Goal: Transaction & Acquisition: Purchase product/service

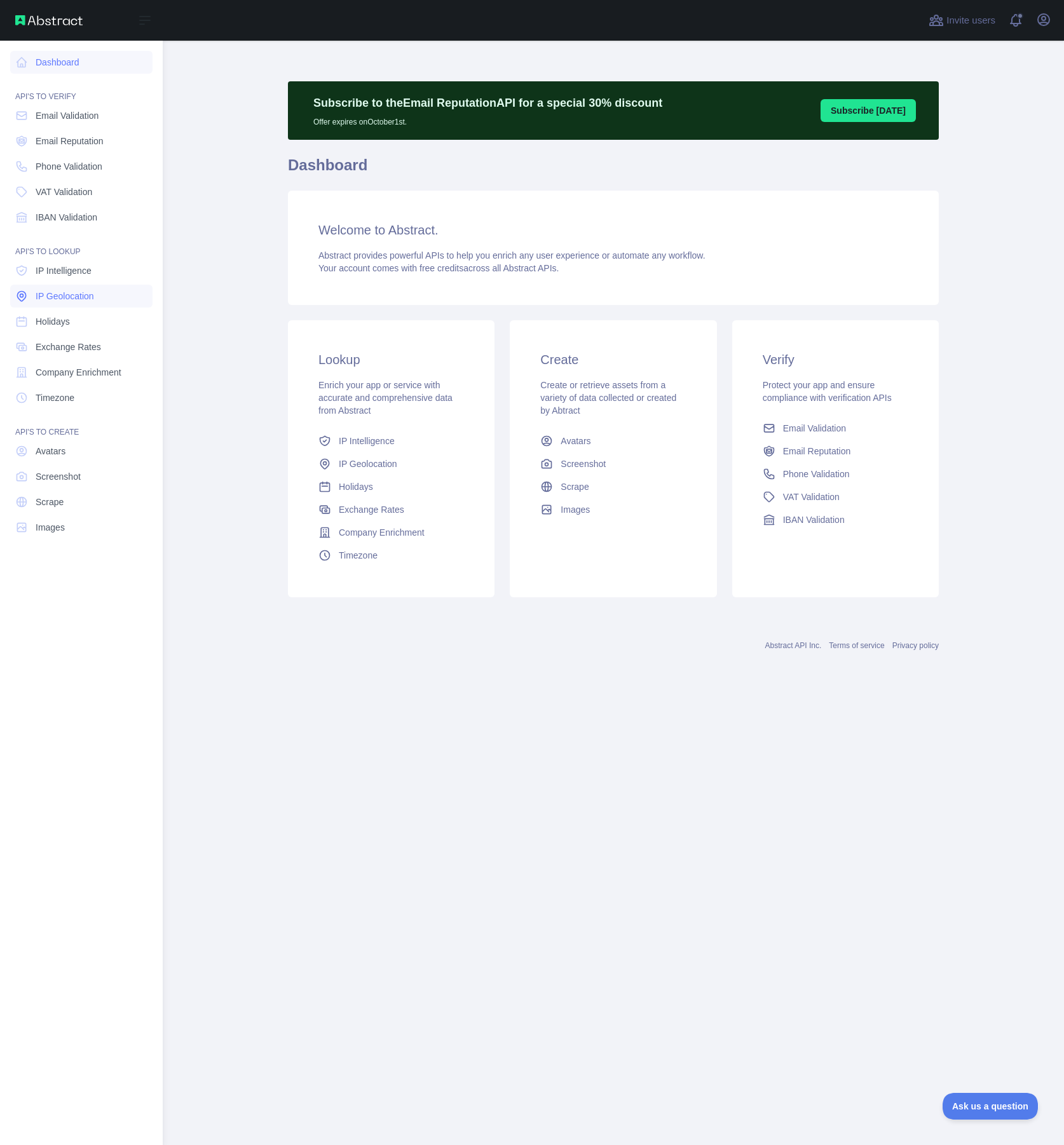
click at [81, 294] on span "IP Geolocation" at bounding box center [65, 296] width 58 height 13
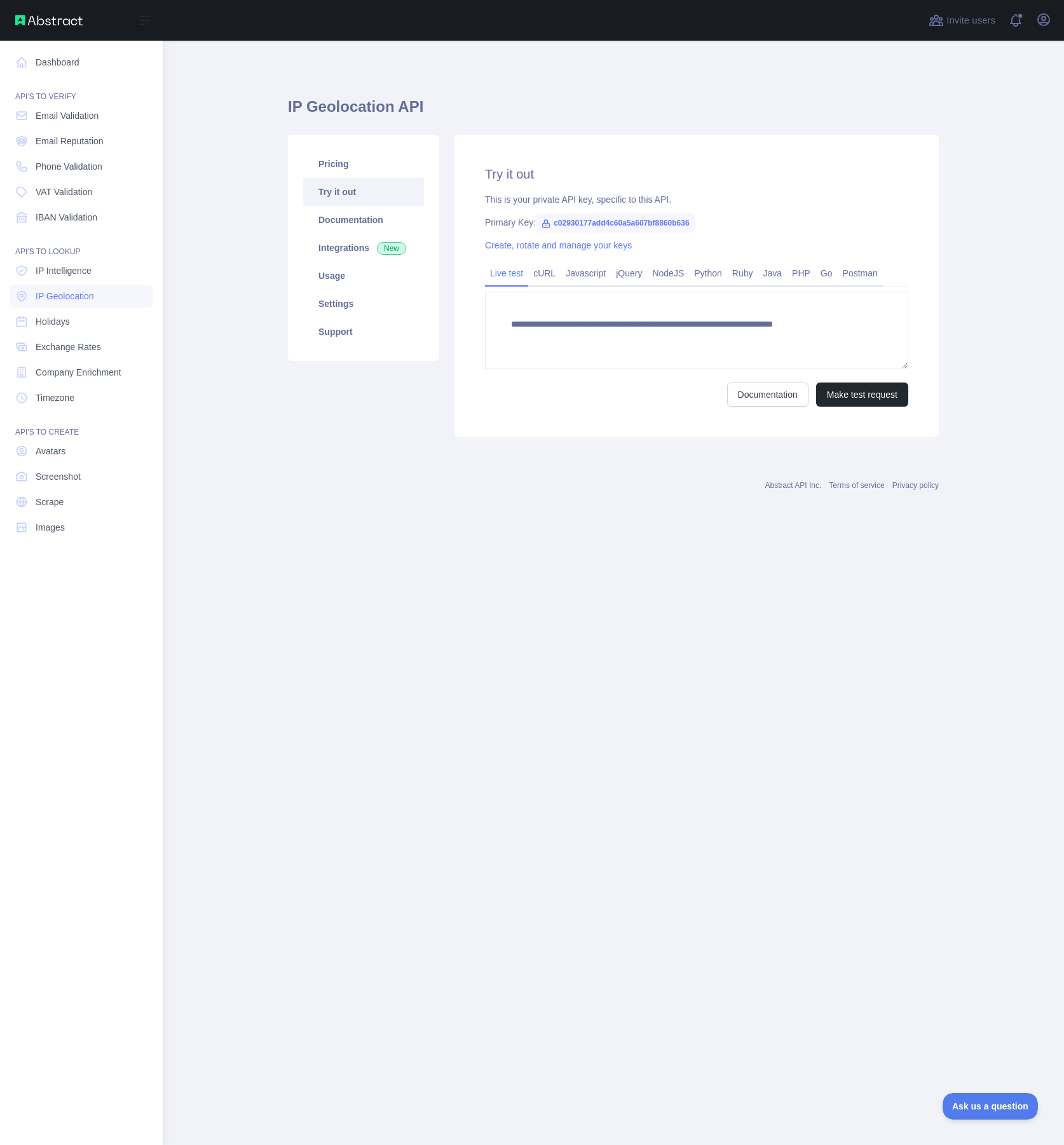
type textarea "**********"
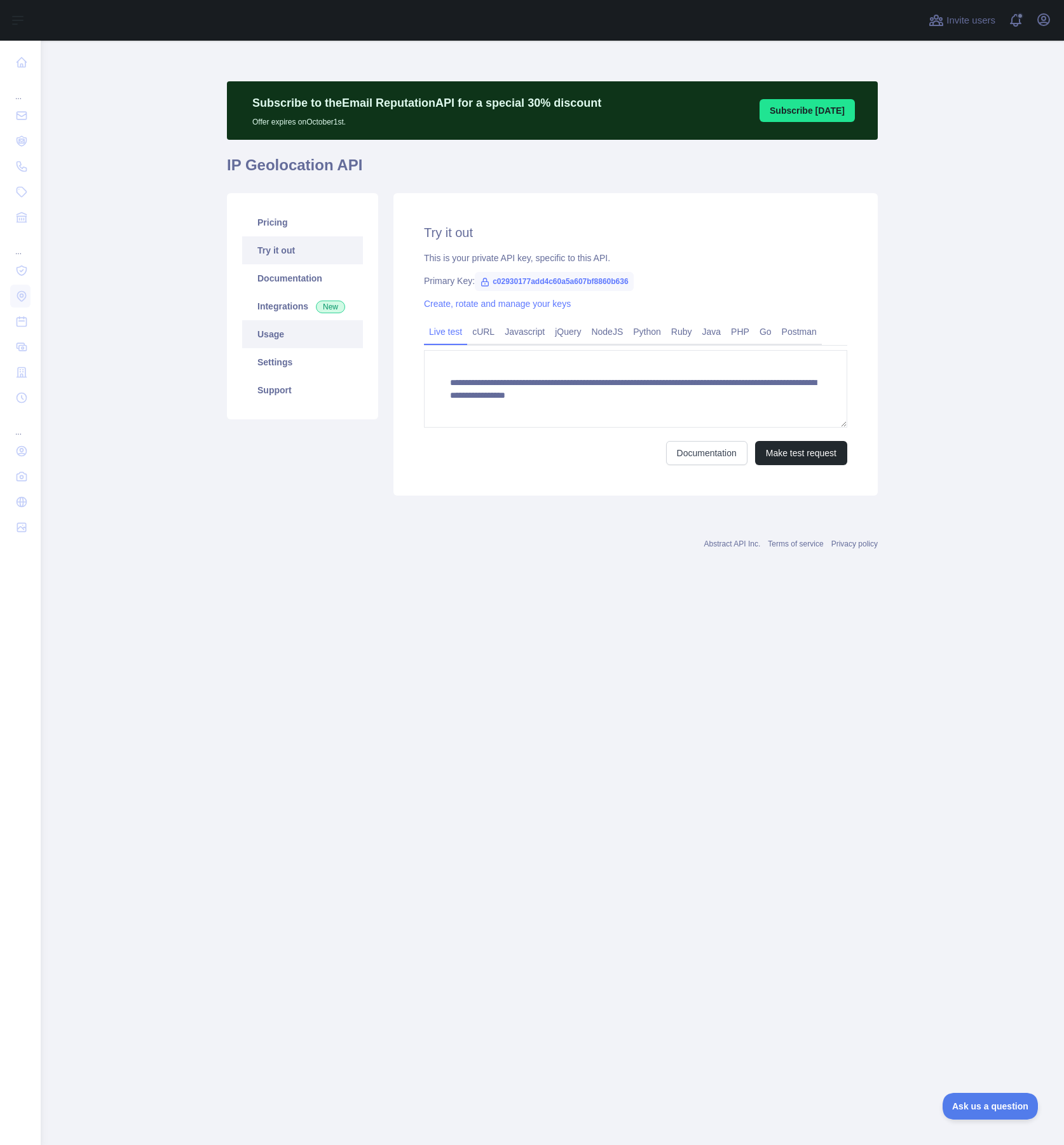
click at [285, 335] on link "Usage" at bounding box center [302, 334] width 121 height 28
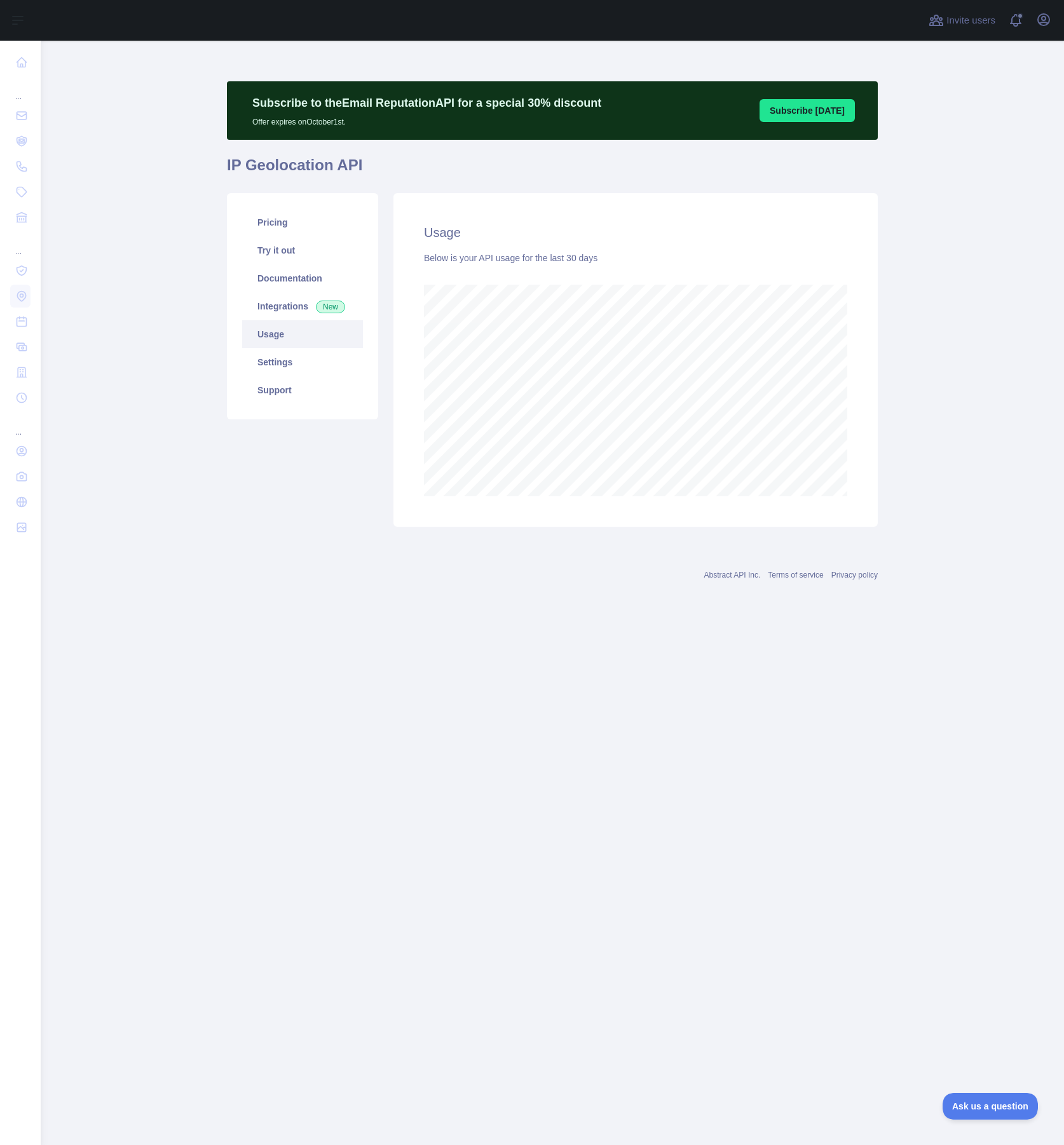
scroll to position [1104, 1023]
click at [275, 366] on link "Settings" at bounding box center [302, 362] width 121 height 28
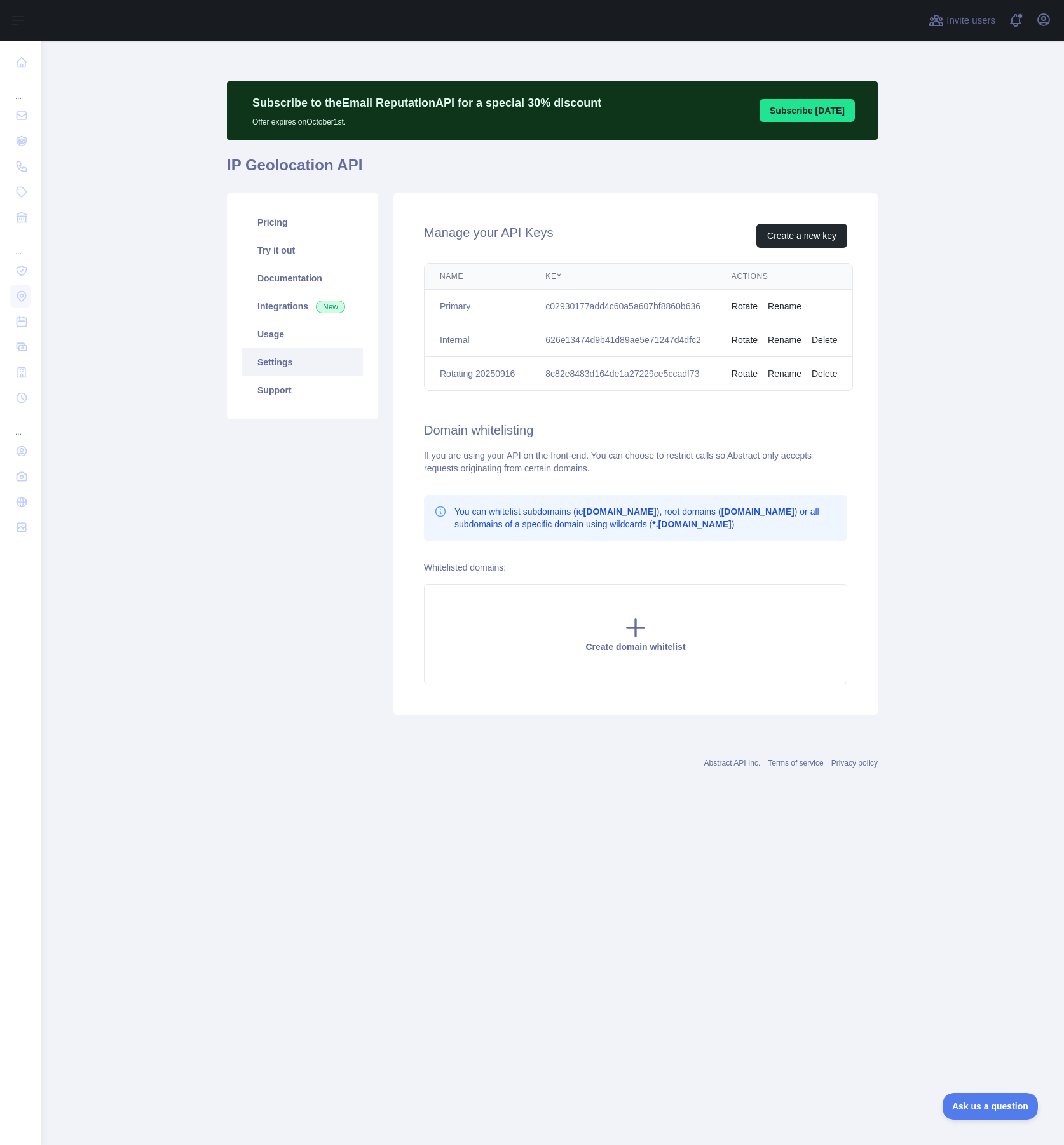
click at [971, 357] on main "Subscribe to the Email Reputation API for a special 30 % discount Offer expires…" at bounding box center [552, 593] width 1023 height 1104
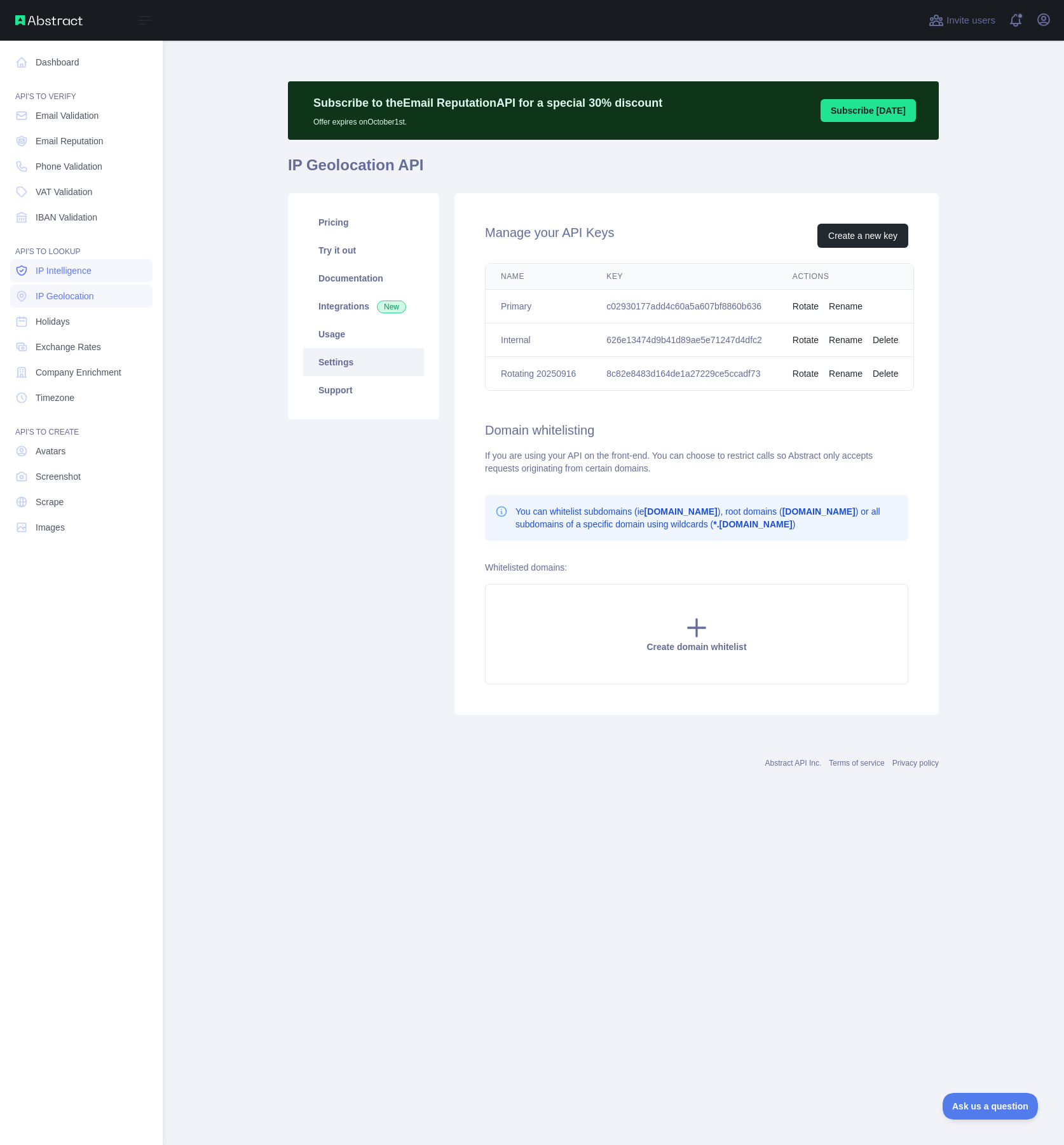
click at [75, 274] on span "IP Intelligence" at bounding box center [64, 271] width 56 height 13
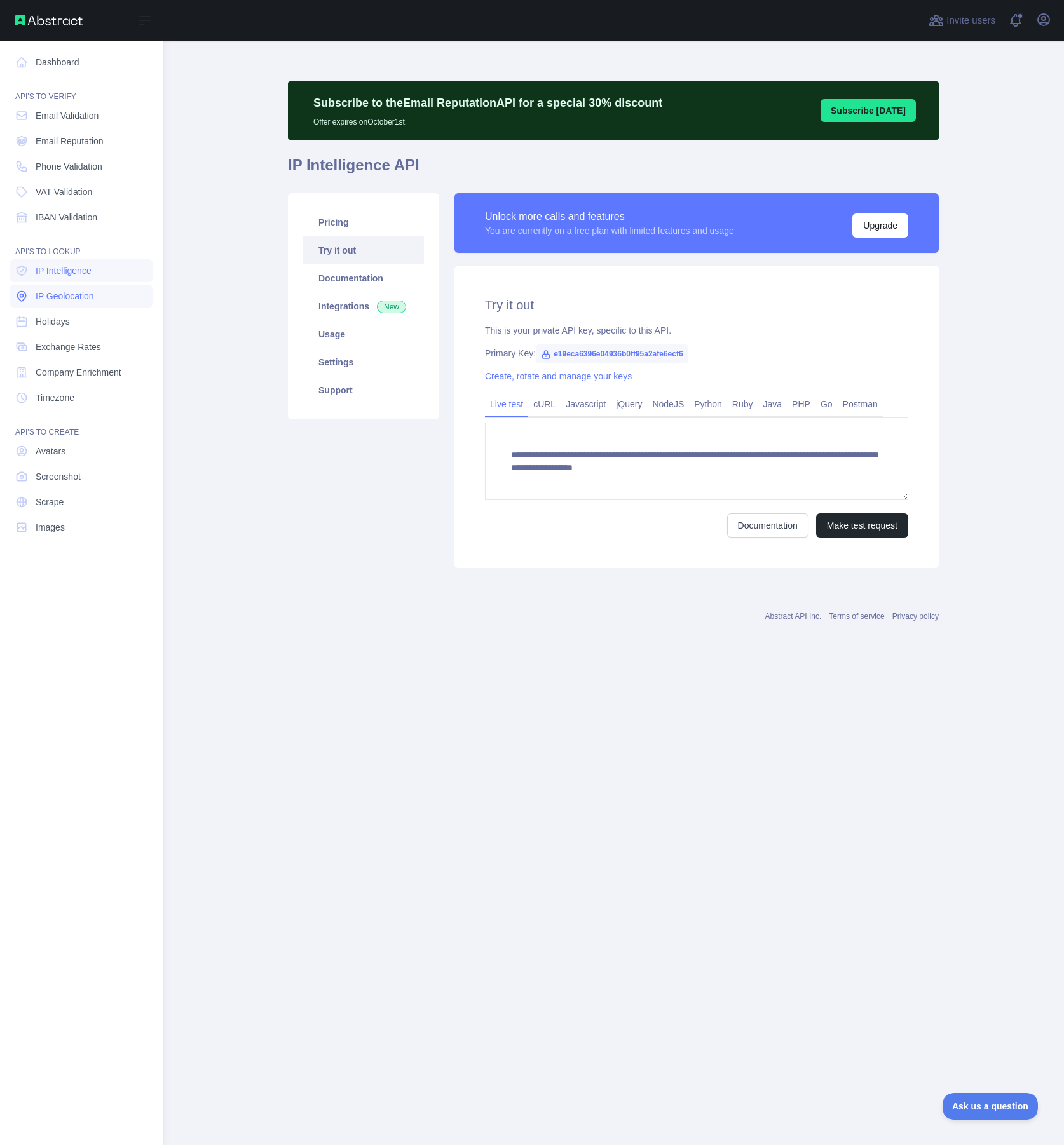
click at [74, 295] on span "IP Geolocation" at bounding box center [65, 296] width 58 height 13
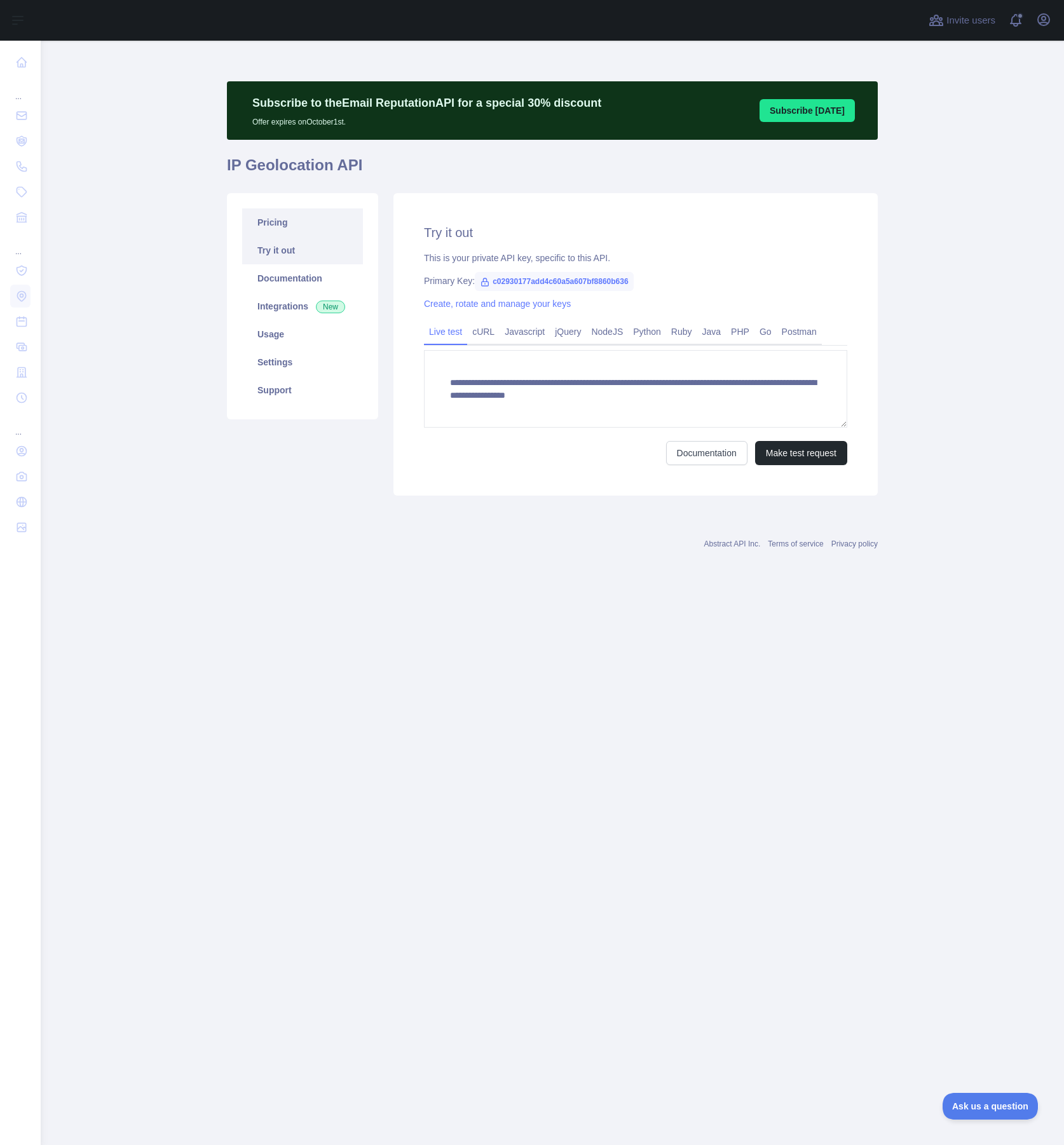
click at [270, 223] on link "Pricing" at bounding box center [302, 222] width 121 height 28
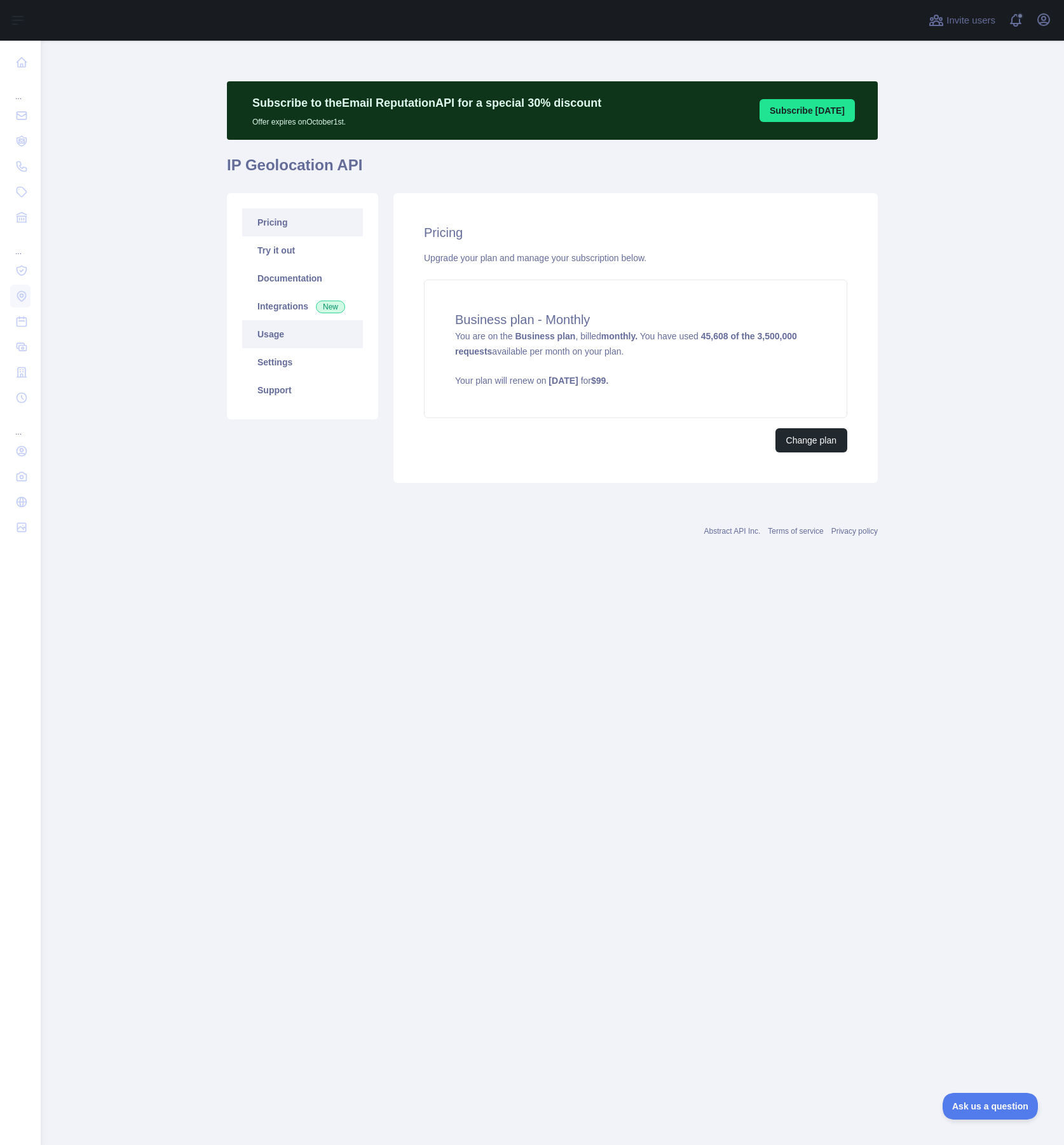
click at [283, 335] on link "Usage" at bounding box center [302, 334] width 121 height 28
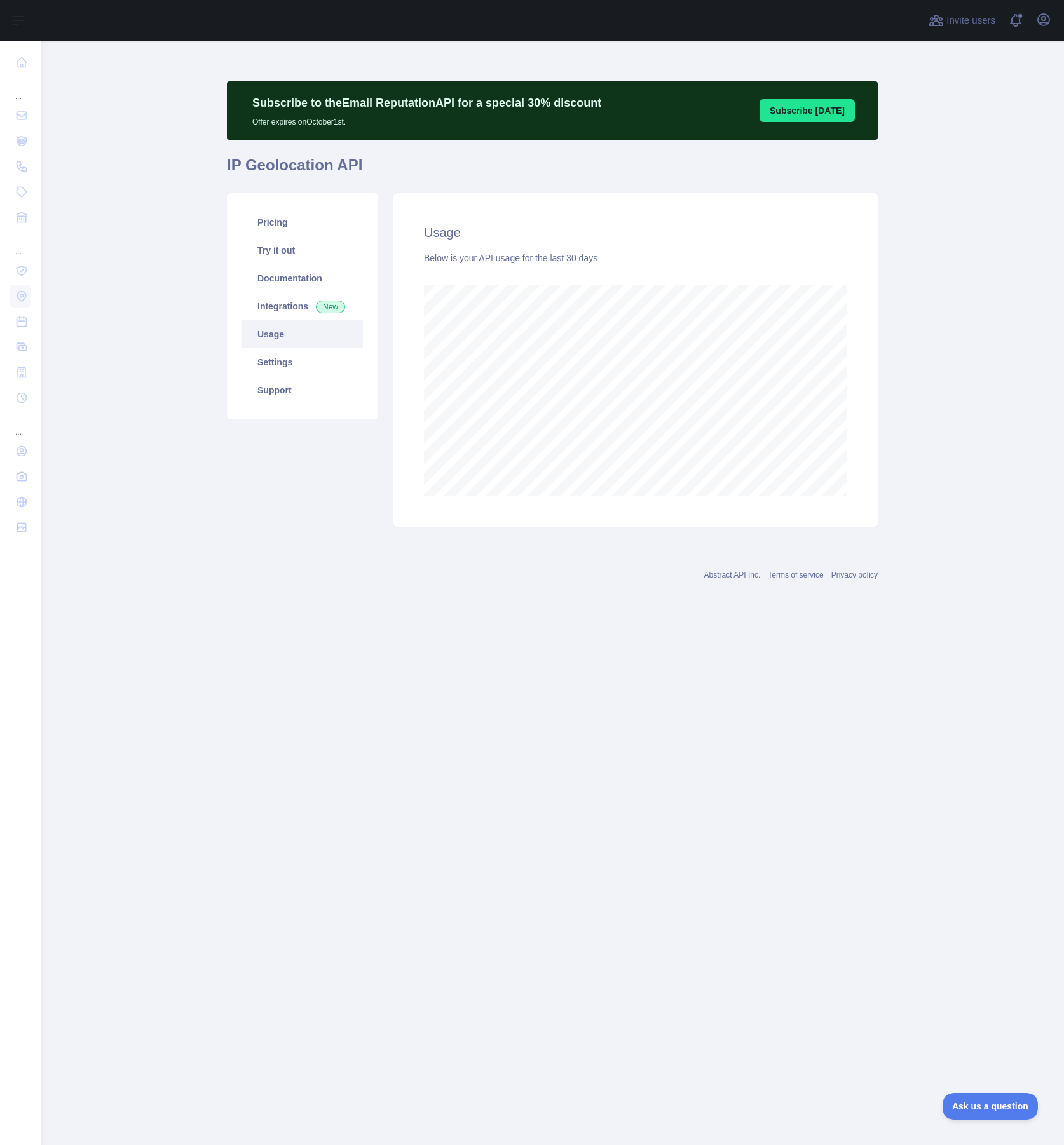
scroll to position [1104, 1023]
click at [285, 355] on link "Settings" at bounding box center [302, 362] width 121 height 28
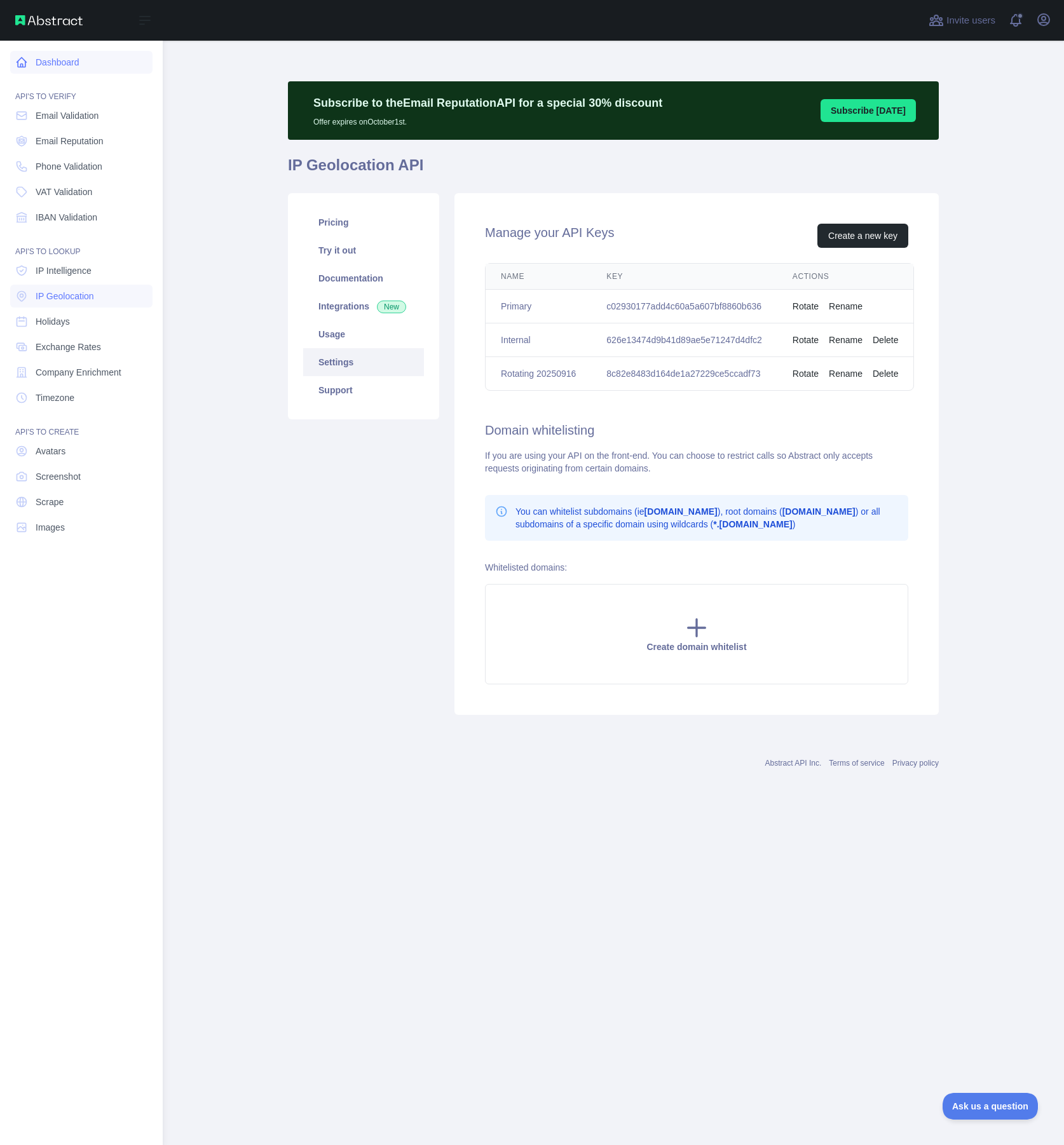
click at [49, 58] on link "Dashboard" at bounding box center [82, 62] width 143 height 23
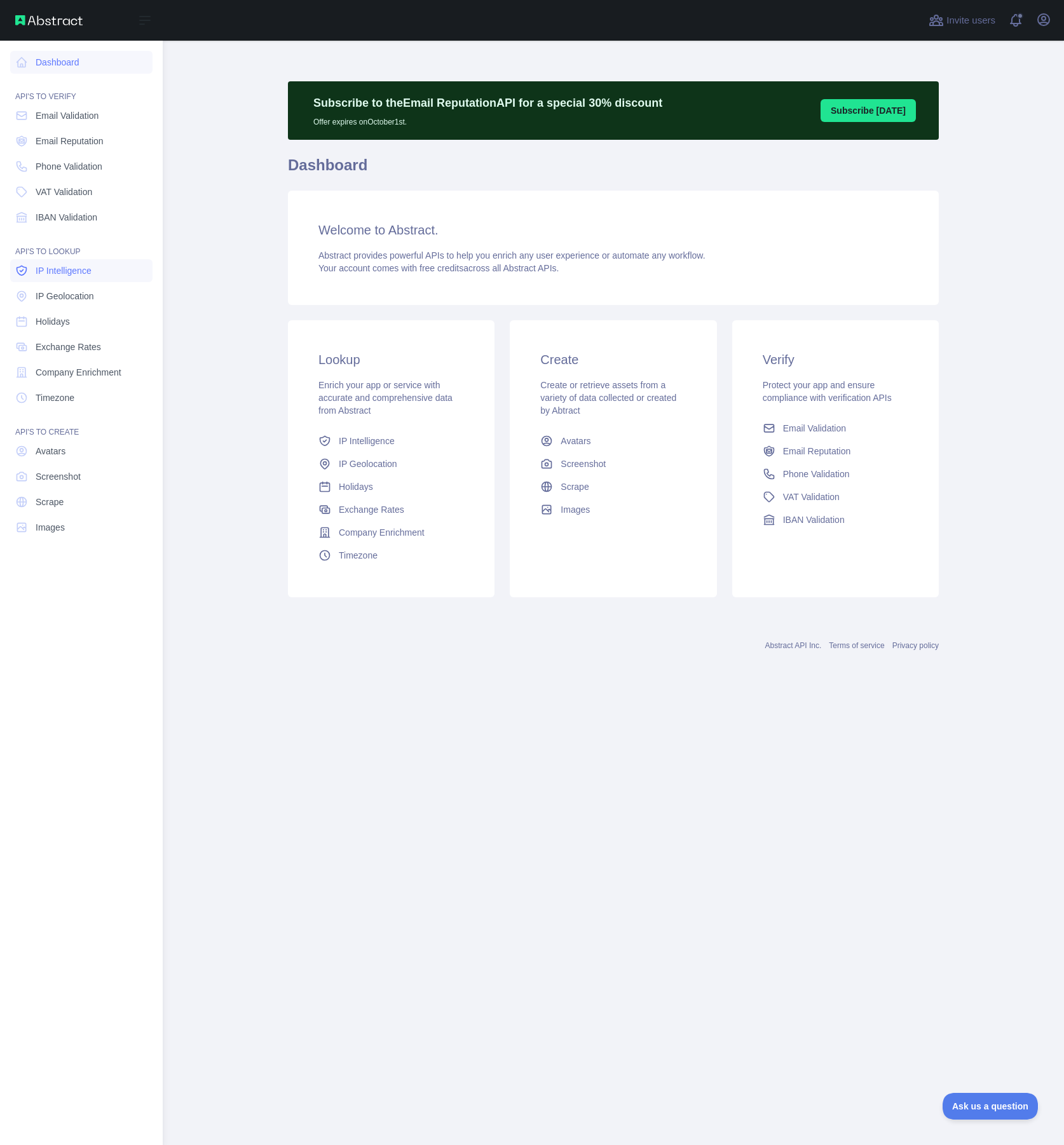
click at [69, 263] on link "IP Intelligence" at bounding box center [82, 270] width 143 height 23
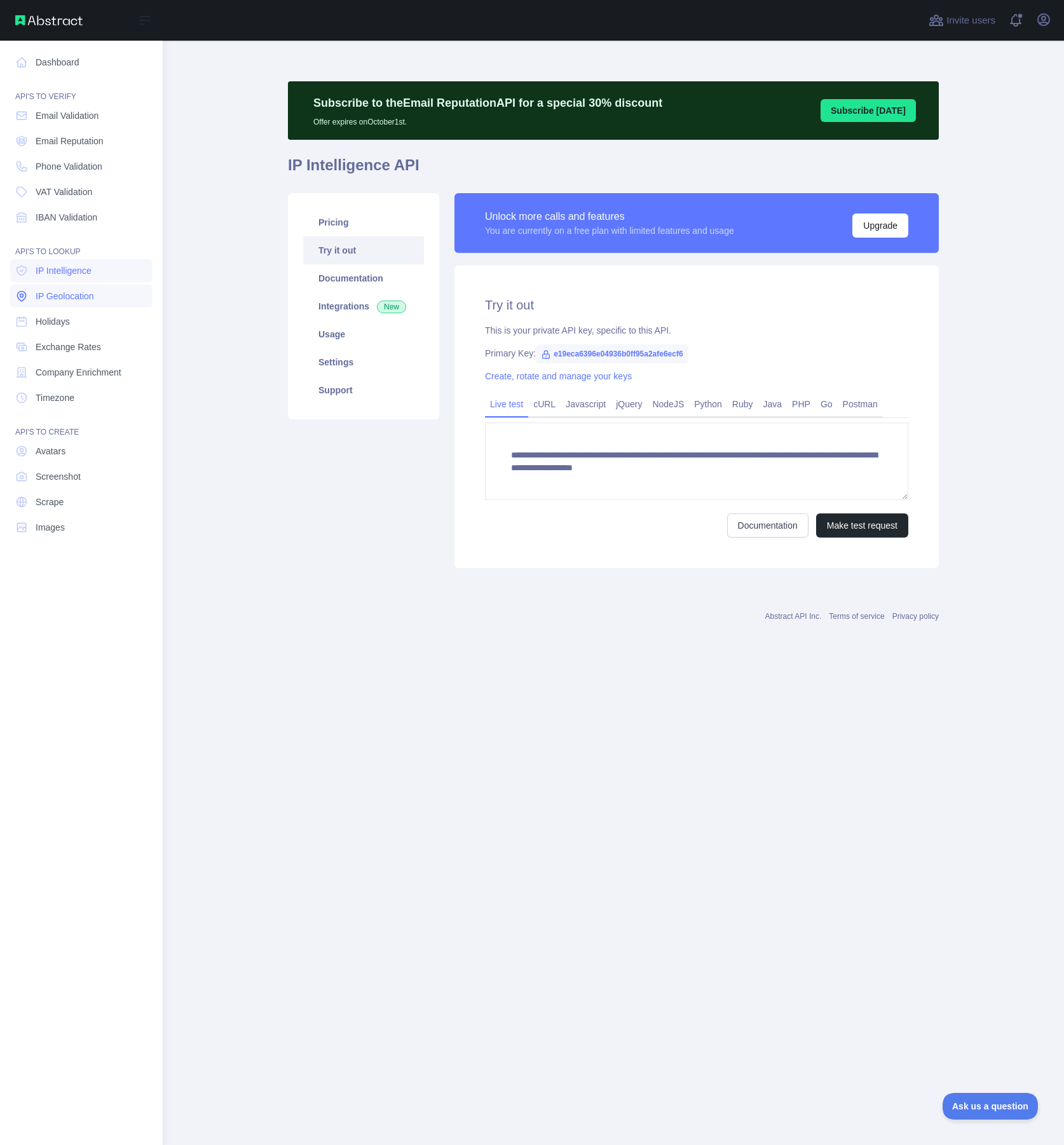
click at [67, 296] on span "IP Geolocation" at bounding box center [65, 296] width 58 height 13
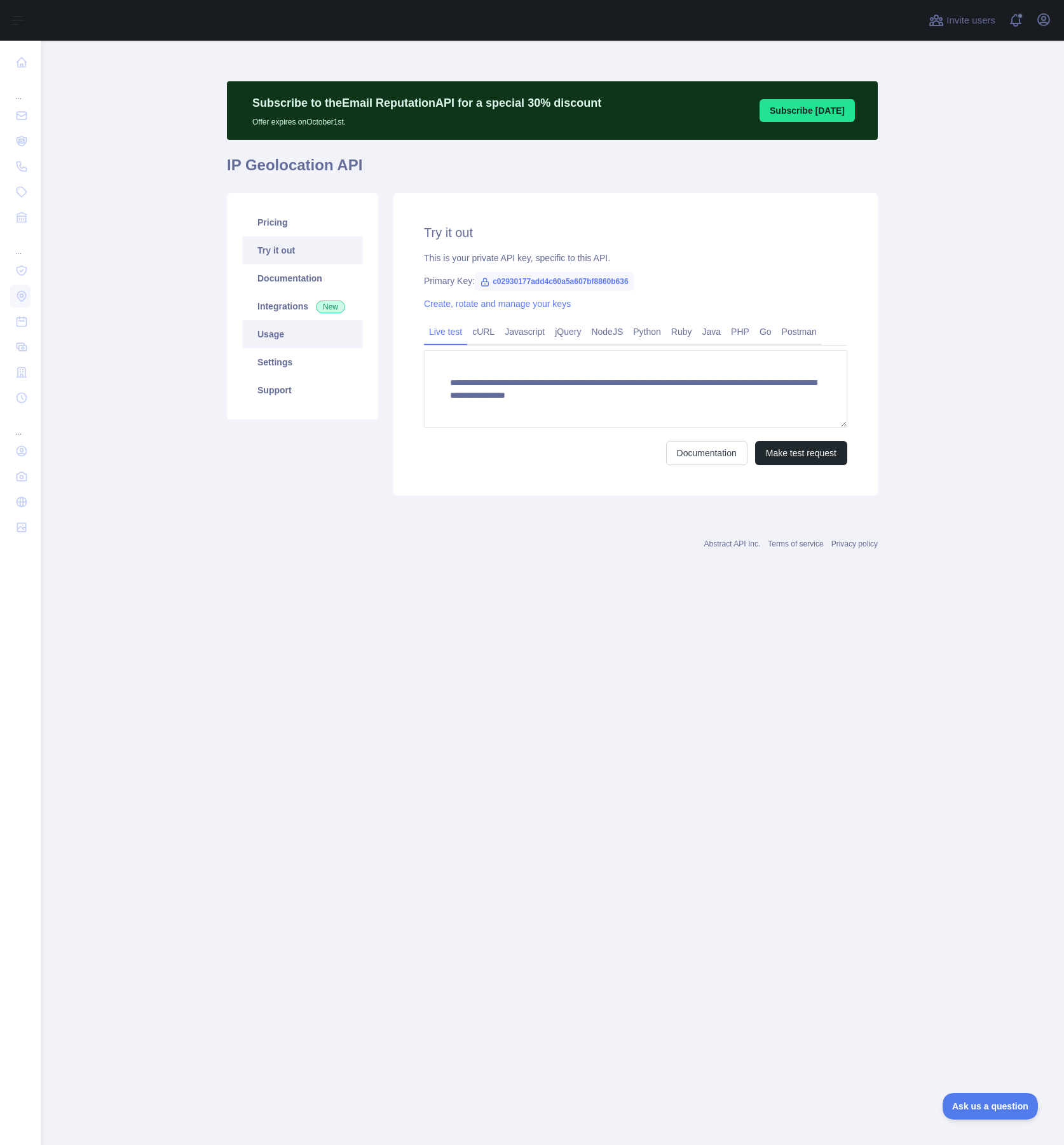
click at [280, 338] on link "Usage" at bounding box center [302, 334] width 121 height 28
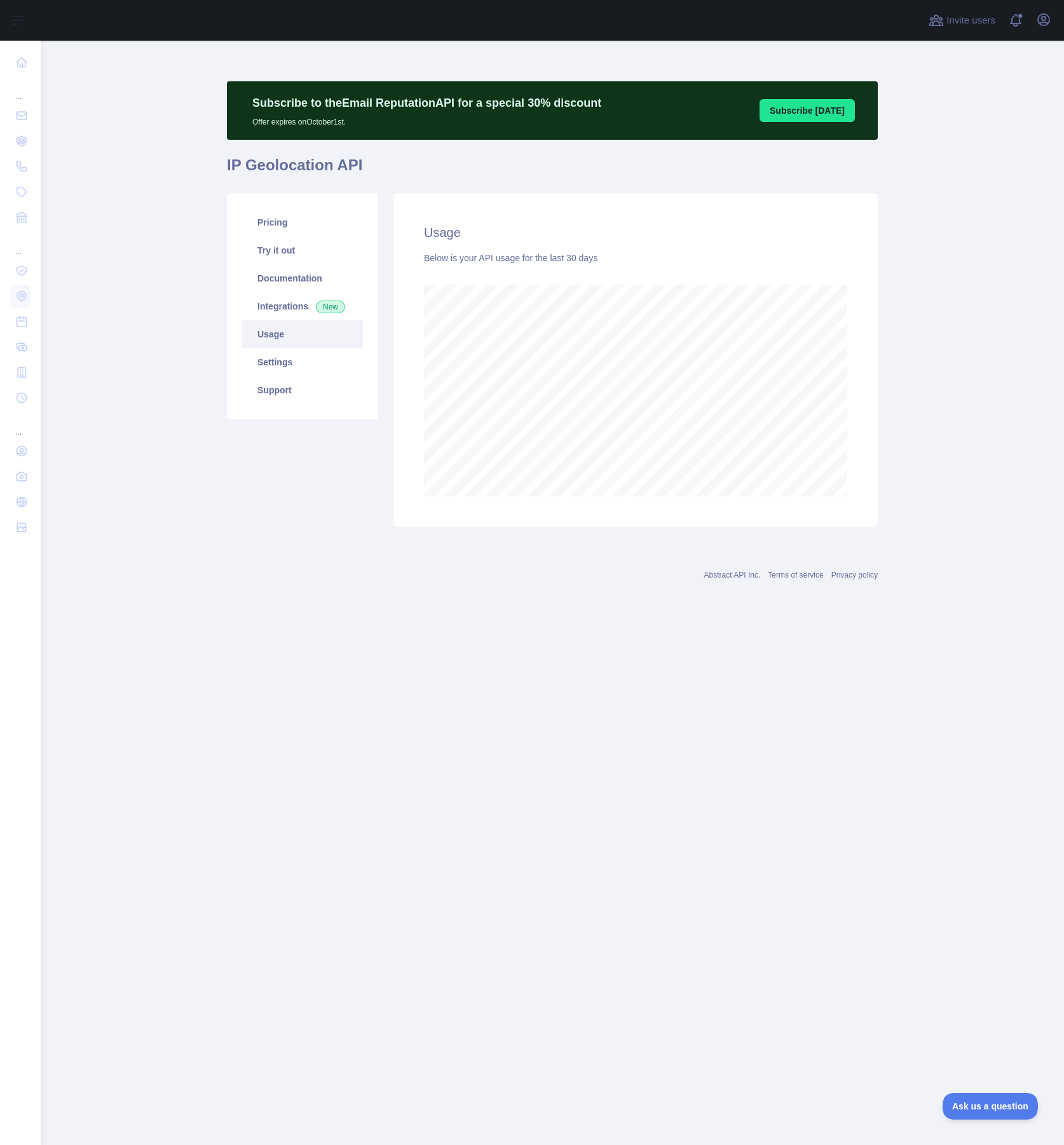
scroll to position [1104, 1023]
click at [899, 462] on main "Subscribe to the Email Reputation API for a special 30 % discount Offer expires…" at bounding box center [552, 593] width 1023 height 1104
click at [282, 301] on link "Integrations New" at bounding box center [302, 306] width 121 height 28
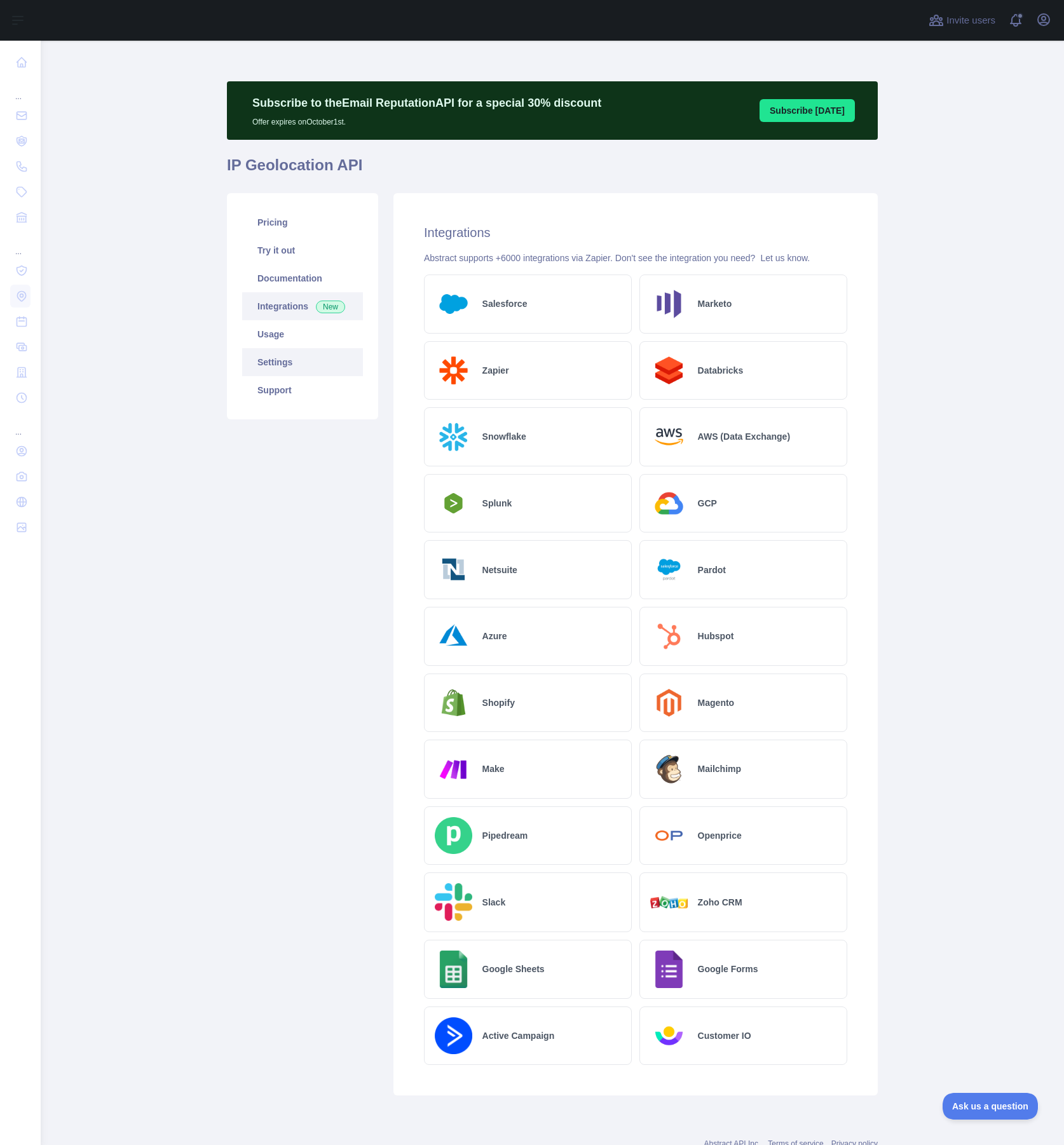
click at [289, 358] on link "Settings" at bounding box center [302, 362] width 121 height 28
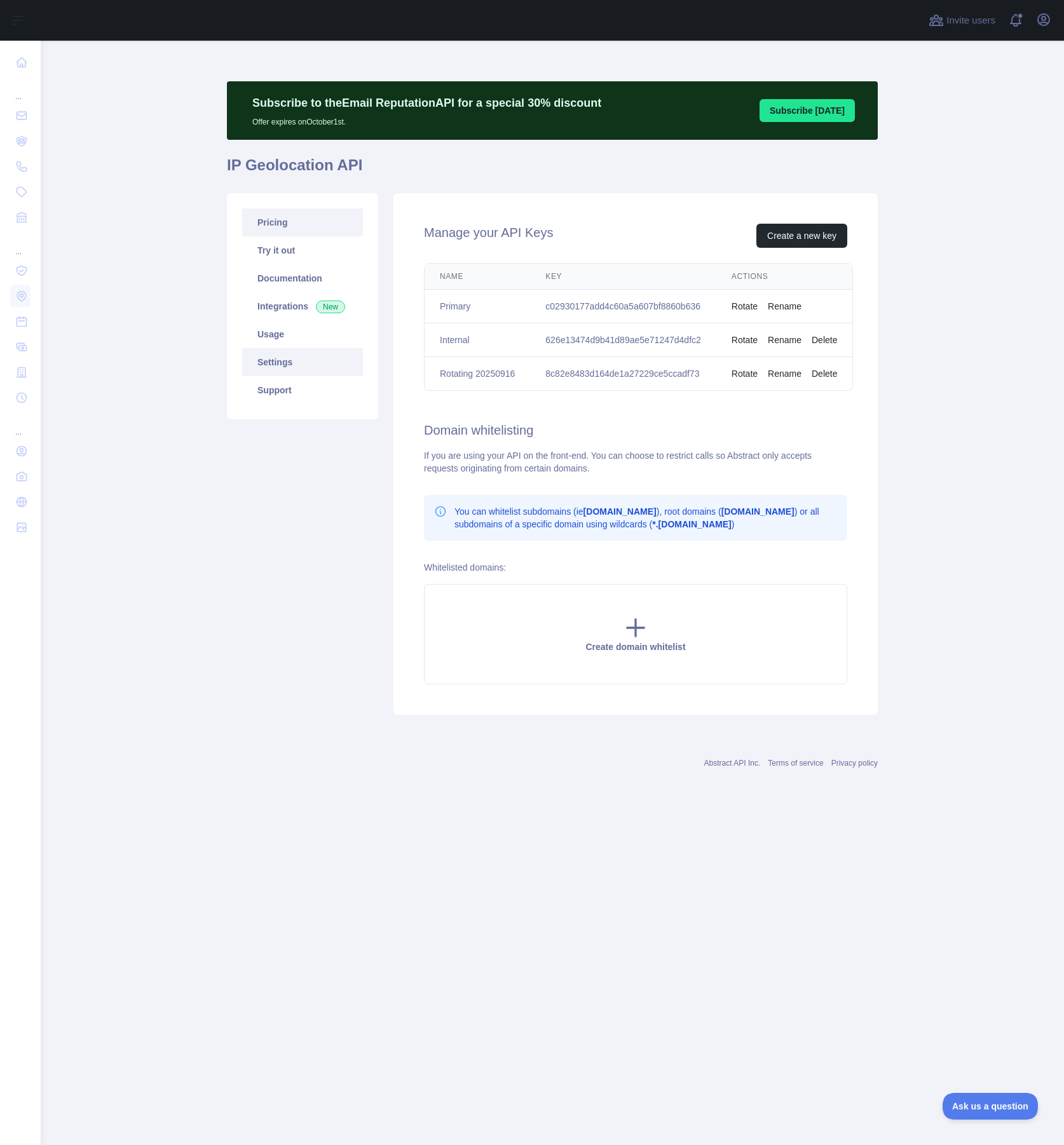
click at [279, 229] on link "Pricing" at bounding box center [302, 222] width 121 height 28
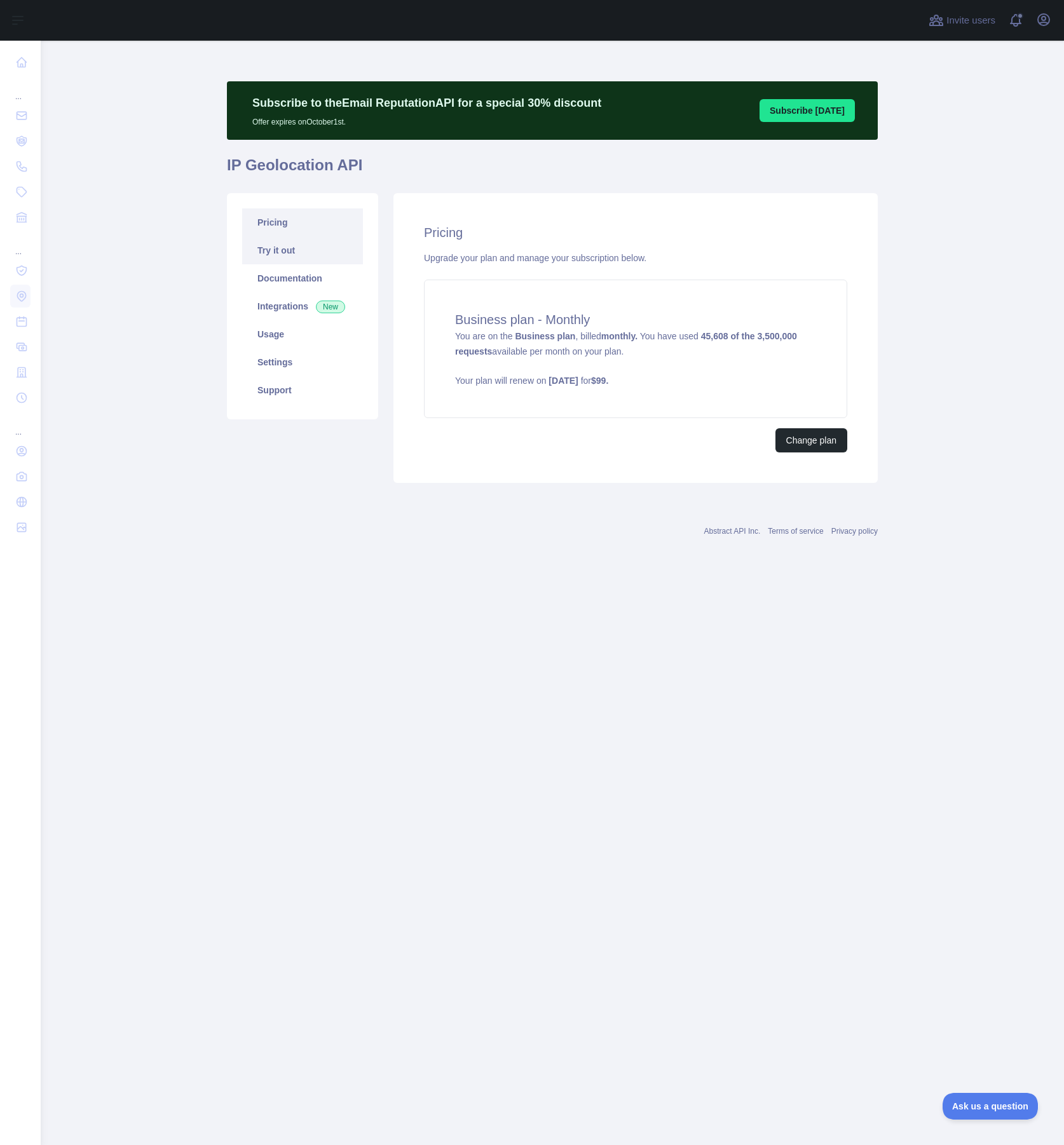
click at [283, 246] on link "Try it out" at bounding box center [302, 250] width 121 height 28
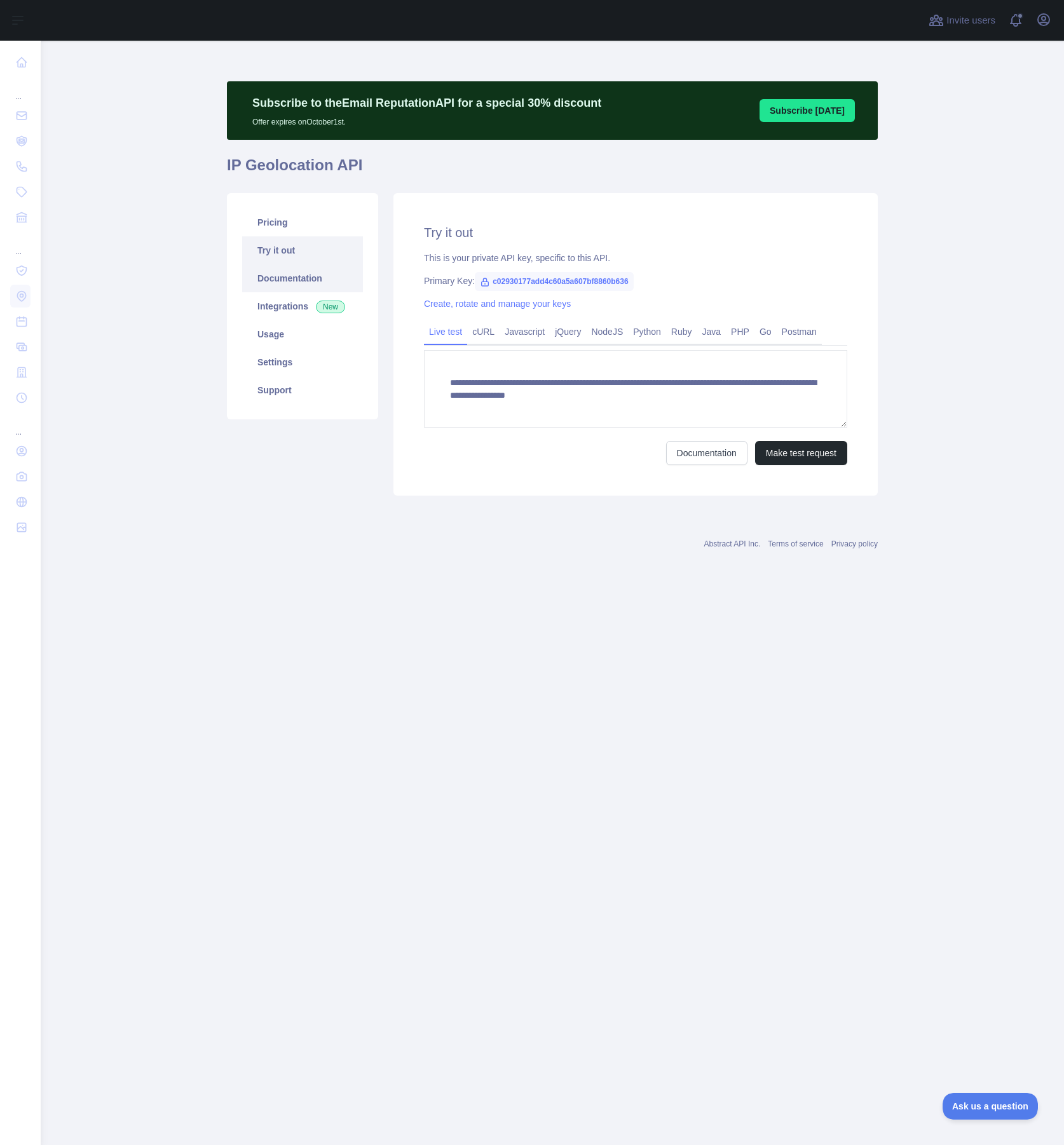
click at [279, 281] on link "Documentation" at bounding box center [302, 278] width 121 height 28
click at [270, 333] on link "Usage" at bounding box center [302, 334] width 121 height 28
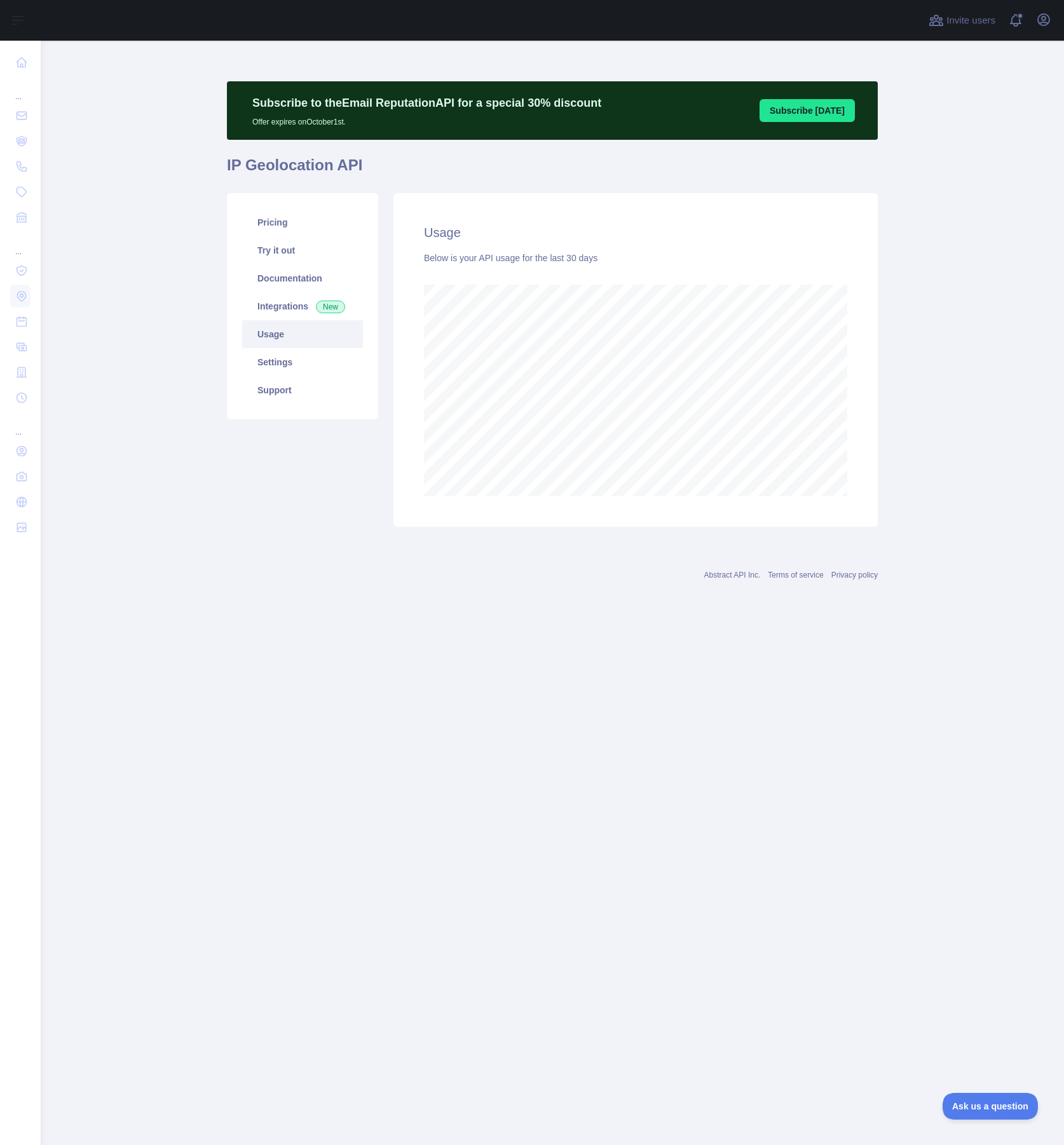
scroll to position [1104, 1023]
click at [286, 362] on link "Settings" at bounding box center [302, 362] width 121 height 28
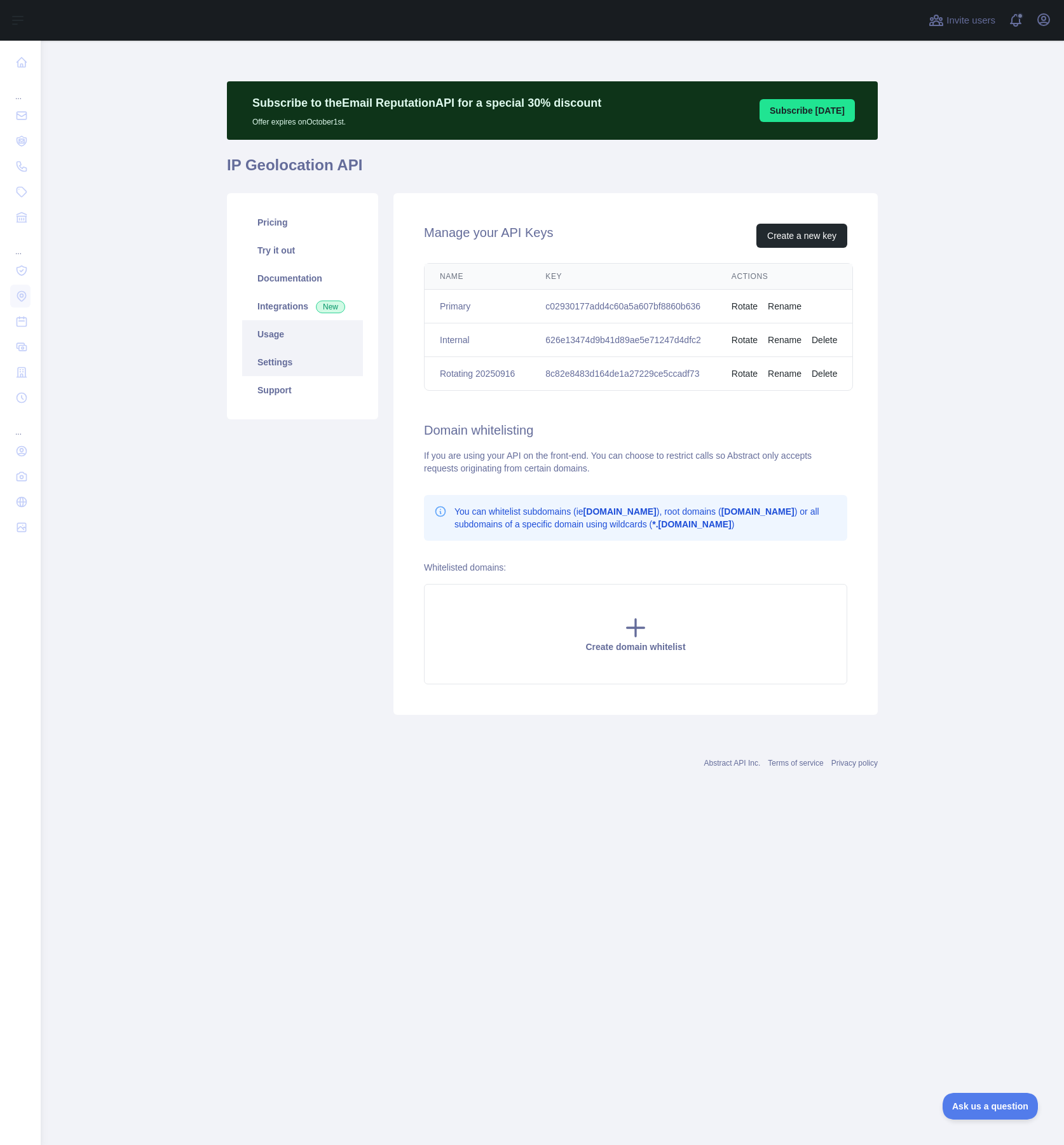
click at [259, 325] on link "Usage" at bounding box center [302, 334] width 121 height 28
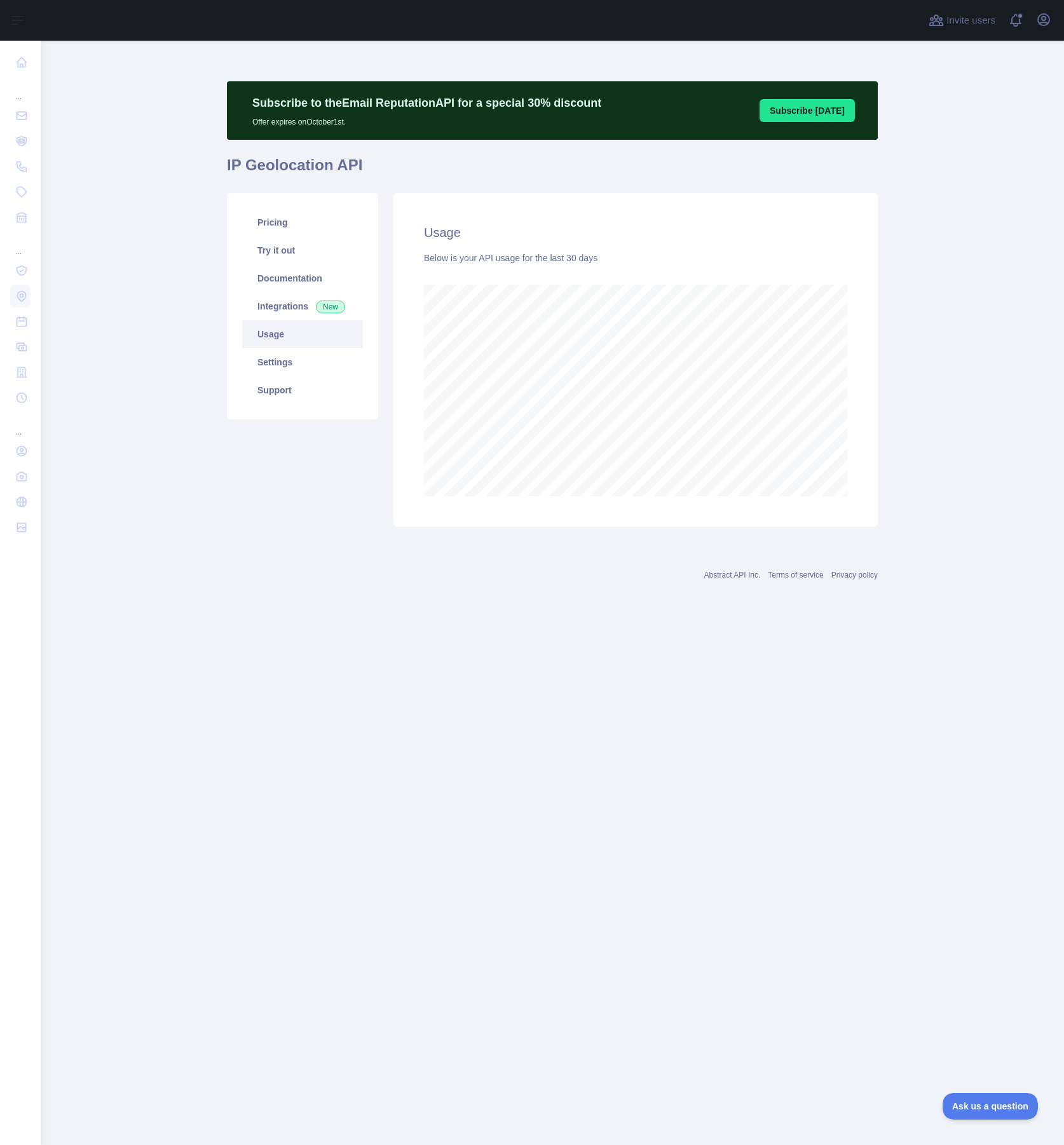
scroll to position [1104, 1023]
click at [303, 283] on link "Documentation" at bounding box center [302, 278] width 121 height 28
click at [276, 359] on link "Settings" at bounding box center [302, 362] width 121 height 28
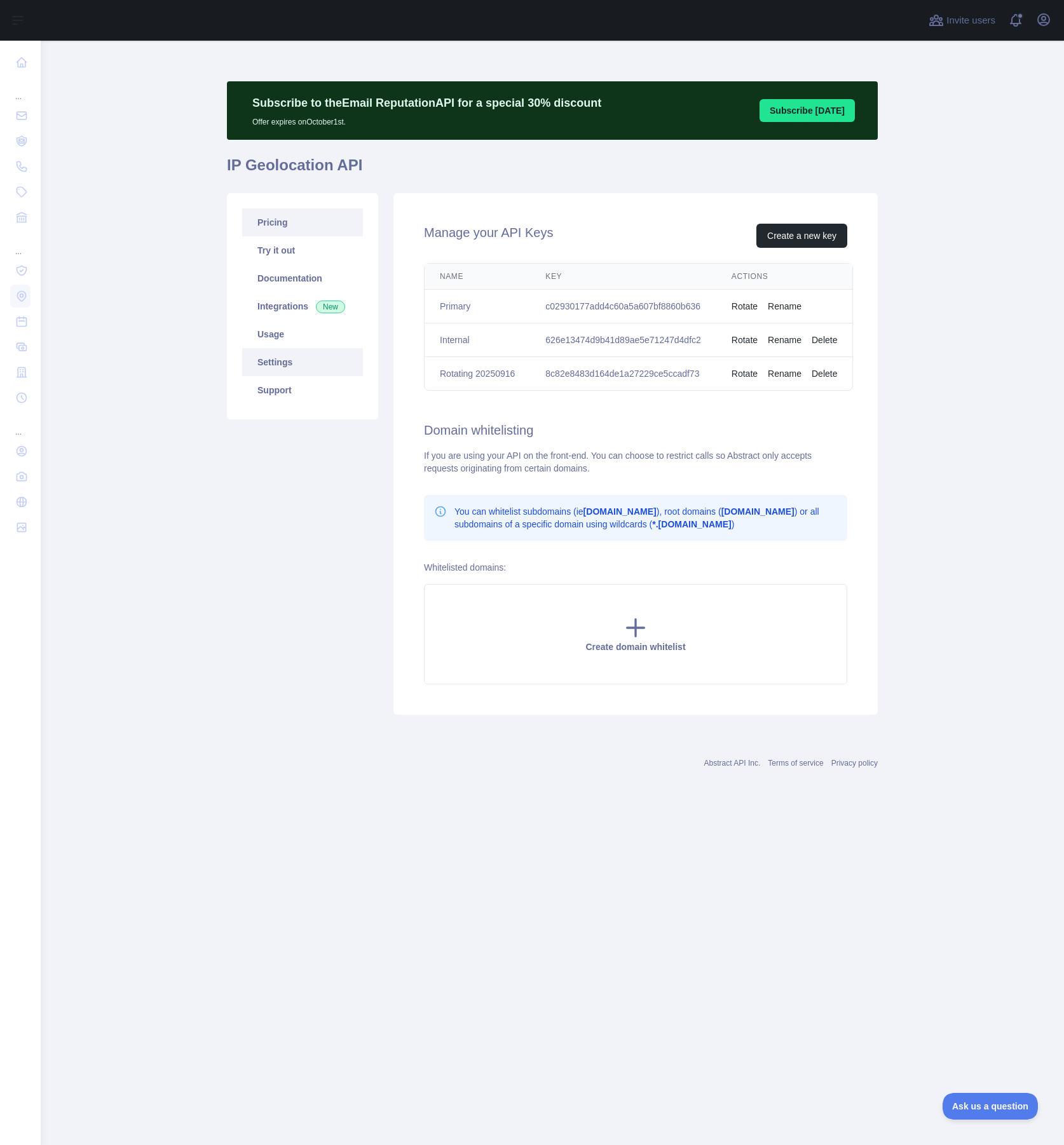
click at [271, 233] on link "Pricing" at bounding box center [302, 222] width 121 height 28
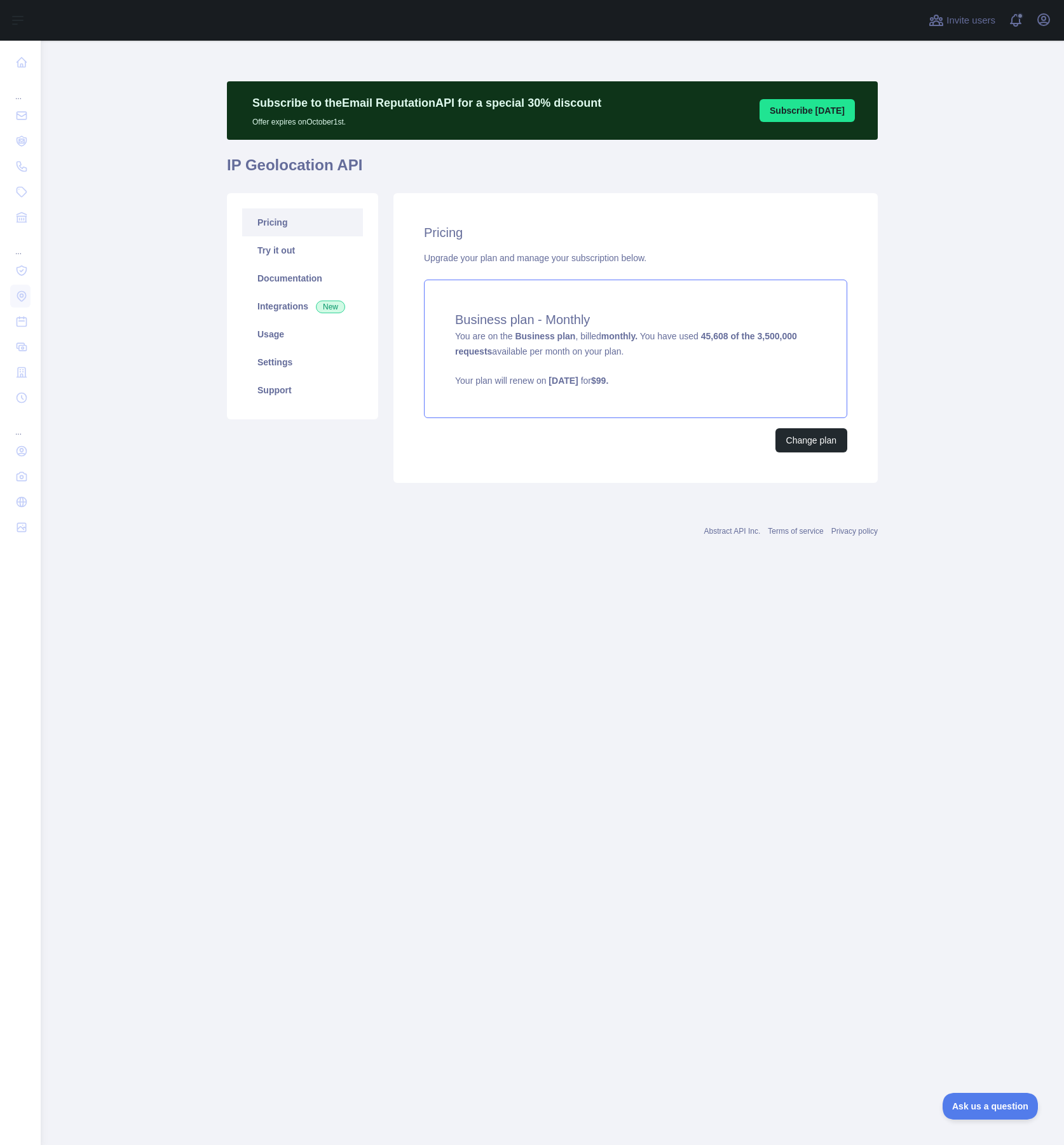
click at [597, 317] on h4 "Business plan - Monthly" at bounding box center [635, 319] width 361 height 18
